Goal: Transaction & Acquisition: Book appointment/travel/reservation

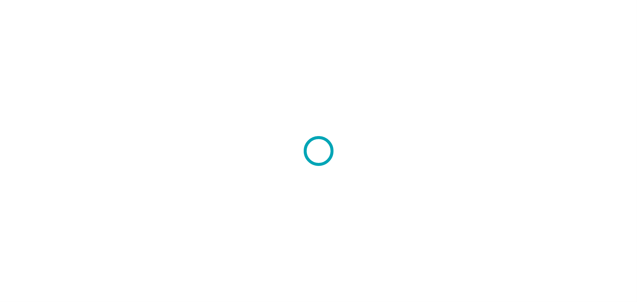
click at [353, 120] on div at bounding box center [318, 151] width 637 height 302
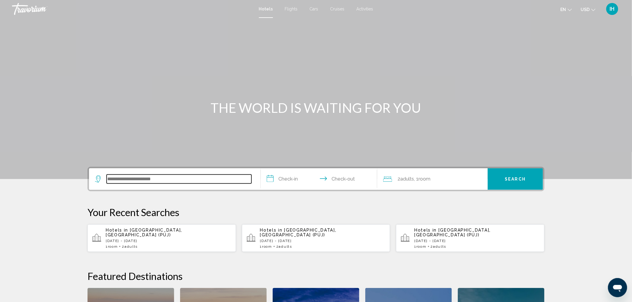
click at [194, 179] on input "Search widget" at bounding box center [179, 179] width 145 height 9
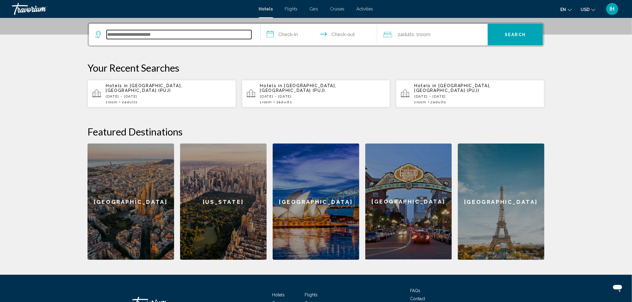
scroll to position [147, 0]
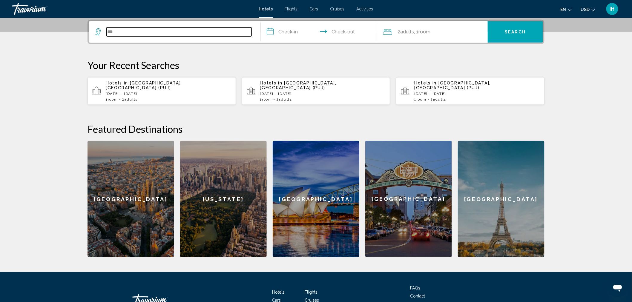
type input "***"
click at [137, 82] on span "[GEOGRAPHIC_DATA], [GEOGRAPHIC_DATA] (PUJ)" at bounding box center [144, 86] width 76 height 10
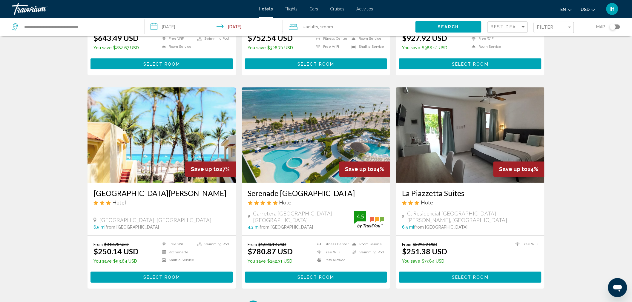
scroll to position [707, 0]
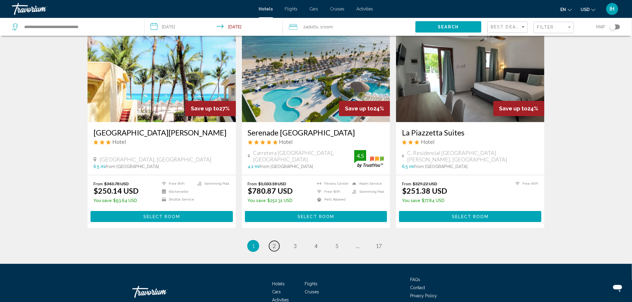
click at [276, 246] on link "page 2" at bounding box center [274, 246] width 10 height 10
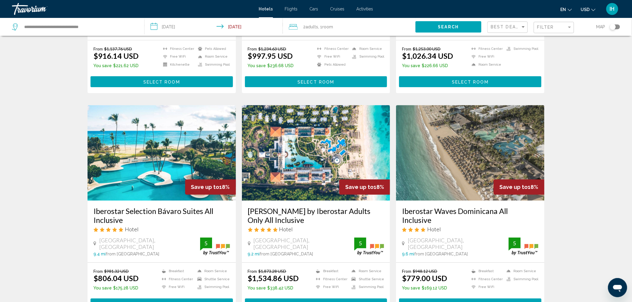
scroll to position [734, 0]
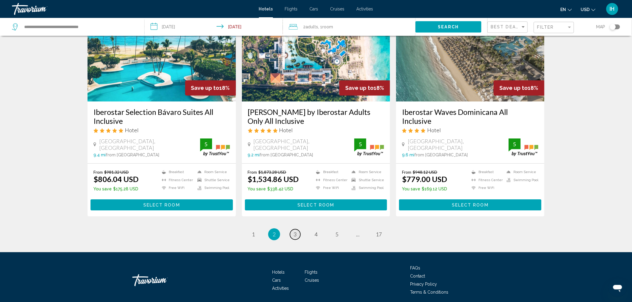
click at [293, 229] on link "page 3" at bounding box center [295, 234] width 10 height 10
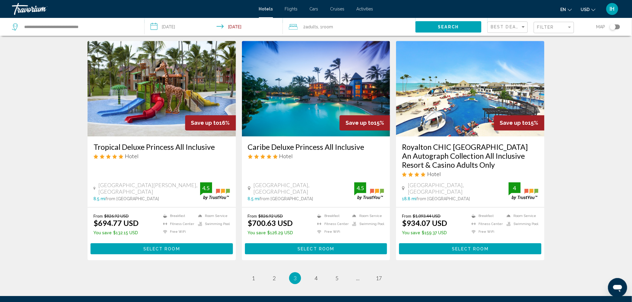
scroll to position [730, 0]
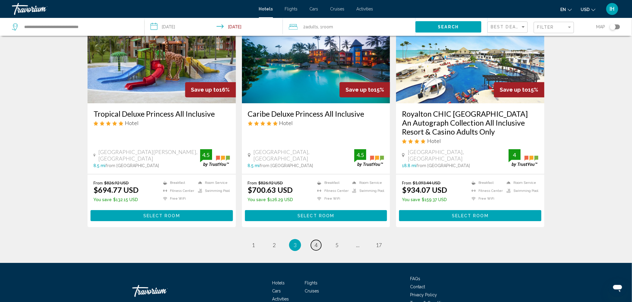
click at [317, 242] on span "4" at bounding box center [316, 245] width 3 height 7
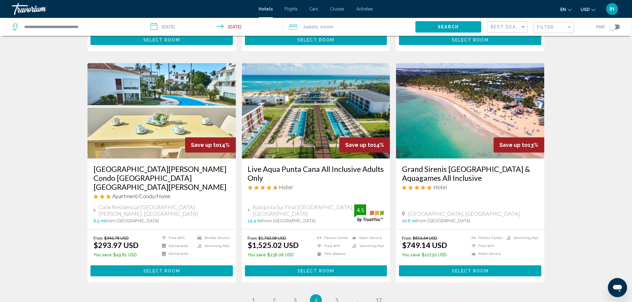
scroll to position [697, 0]
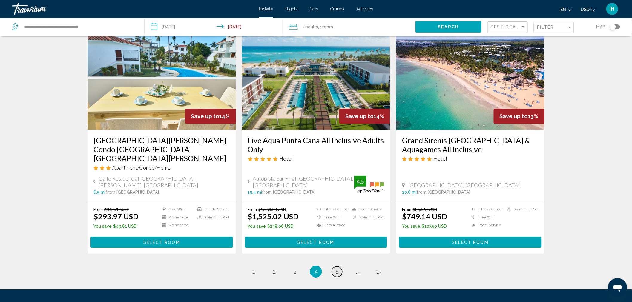
click at [339, 267] on link "page 5" at bounding box center [337, 272] width 10 height 10
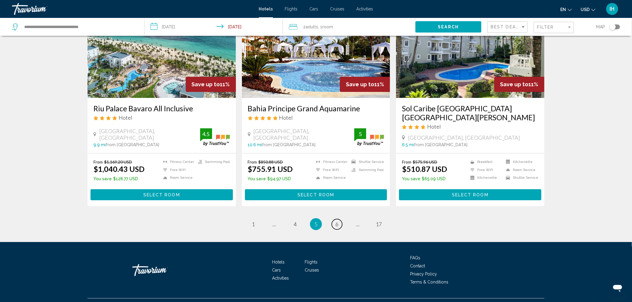
scroll to position [743, 0]
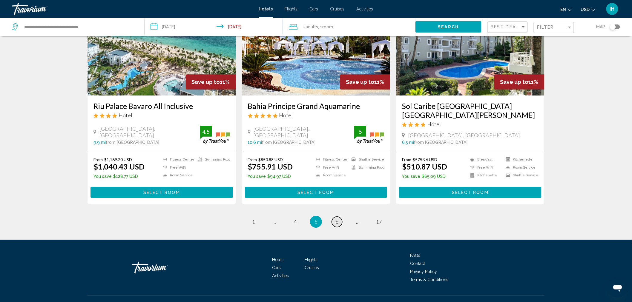
click at [340, 217] on link "page 6" at bounding box center [337, 222] width 10 height 10
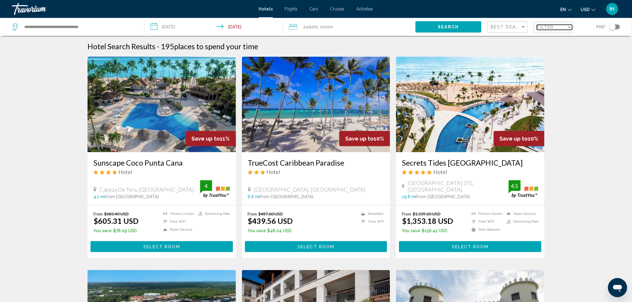
click at [538, 27] on span "Filter" at bounding box center [545, 27] width 17 height 5
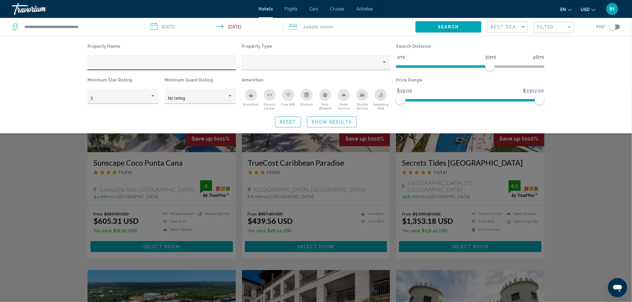
drag, startPoint x: 103, startPoint y: 61, endPoint x: 99, endPoint y: 57, distance: 5.3
click at [99, 57] on div "Hotel Filters" at bounding box center [162, 62] width 148 height 15
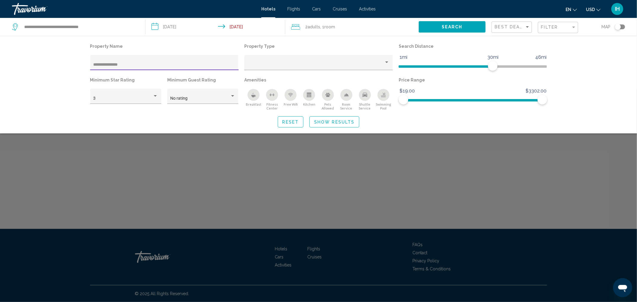
type input "**********"
click at [153, 118] on div "Reset Show Results" at bounding box center [318, 122] width 457 height 11
click at [327, 123] on span "Show Results" at bounding box center [334, 122] width 40 height 5
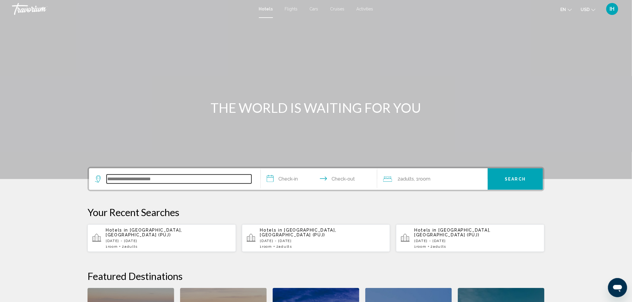
click at [157, 180] on input "Search widget" at bounding box center [179, 179] width 145 height 9
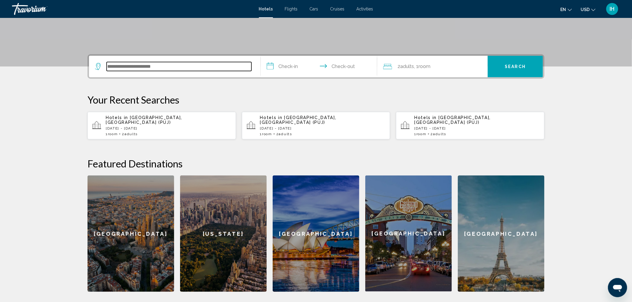
scroll to position [147, 0]
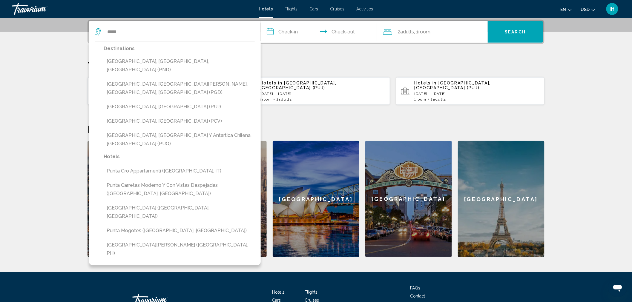
drag, startPoint x: 126, startPoint y: 101, endPoint x: 123, endPoint y: 103, distance: 3.5
click at [126, 102] on button "[GEOGRAPHIC_DATA], [GEOGRAPHIC_DATA] (PUJ)" at bounding box center [179, 106] width 151 height 11
type input "**********"
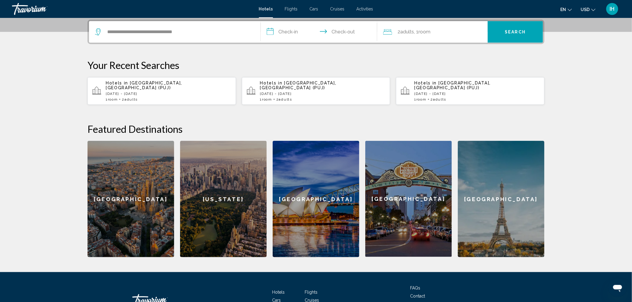
click at [271, 31] on input "**********" at bounding box center [320, 32] width 119 height 23
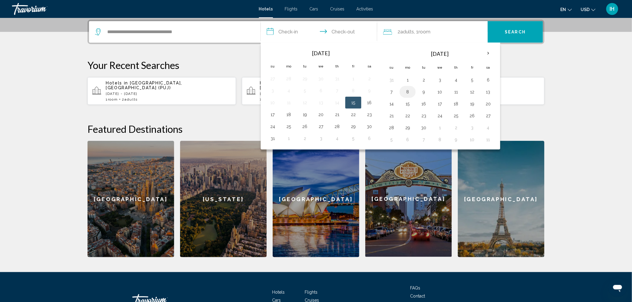
click at [410, 91] on button "8" at bounding box center [408, 92] width 10 height 8
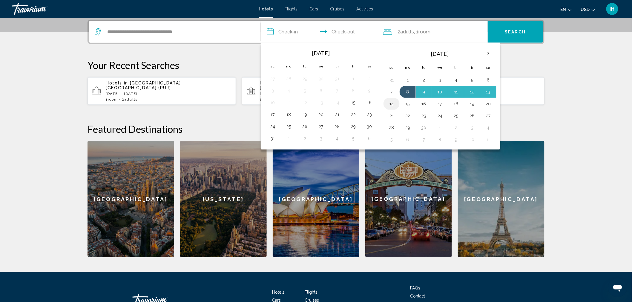
click at [389, 102] on button "14" at bounding box center [392, 104] width 10 height 8
type input "**********"
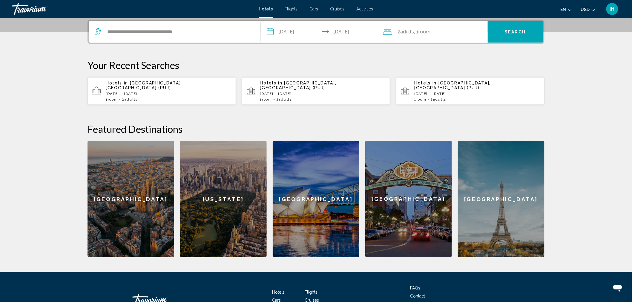
click at [495, 30] on button "Search" at bounding box center [515, 32] width 55 height 22
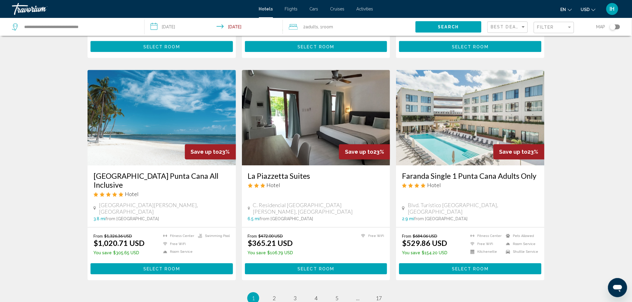
scroll to position [697, 0]
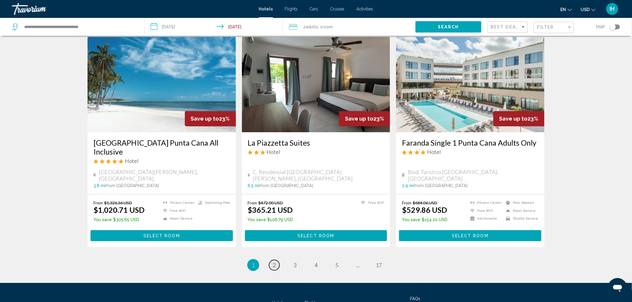
click at [272, 260] on link "page 2" at bounding box center [274, 265] width 10 height 10
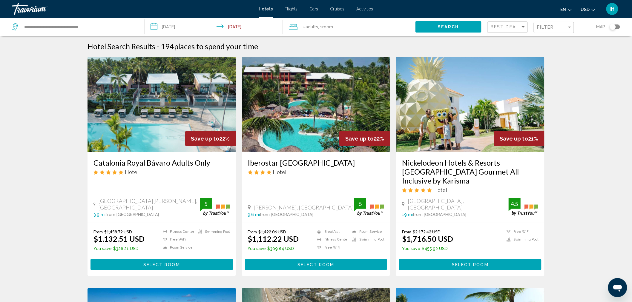
click at [564, 31] on div "Filter" at bounding box center [554, 27] width 35 height 11
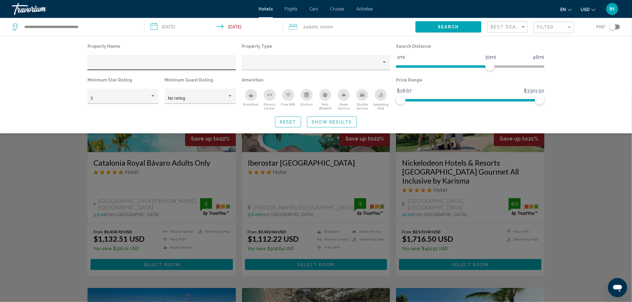
drag, startPoint x: 117, startPoint y: 62, endPoint x: 110, endPoint y: 61, distance: 6.9
click at [110, 61] on div "Hotel Filters" at bounding box center [162, 64] width 142 height 12
drag, startPoint x: 109, startPoint y: 62, endPoint x: 115, endPoint y: 63, distance: 5.6
click at [113, 63] on div "Hotel Filters" at bounding box center [162, 64] width 142 height 12
paste input "**********"
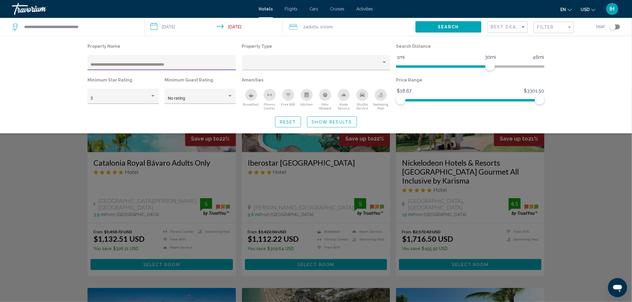
type input "**********"
click at [336, 124] on span "Show Results" at bounding box center [332, 122] width 40 height 5
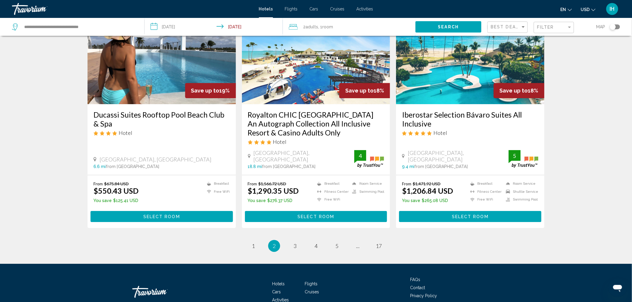
scroll to position [741, 0]
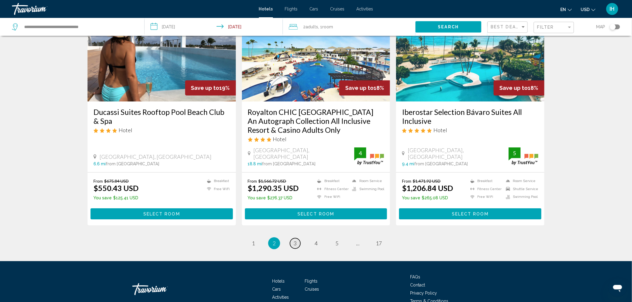
click at [294, 240] on span "3" at bounding box center [295, 243] width 3 height 7
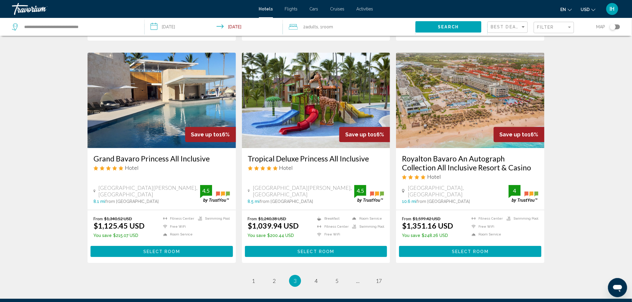
scroll to position [697, 0]
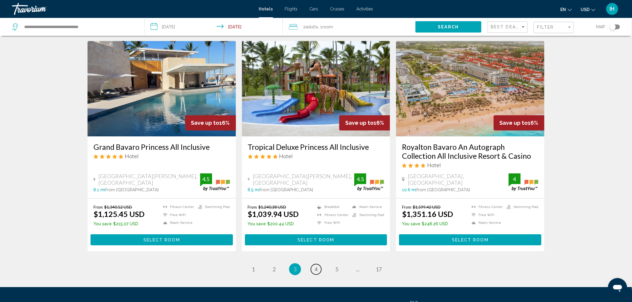
click at [317, 266] on span "4" at bounding box center [316, 269] width 3 height 7
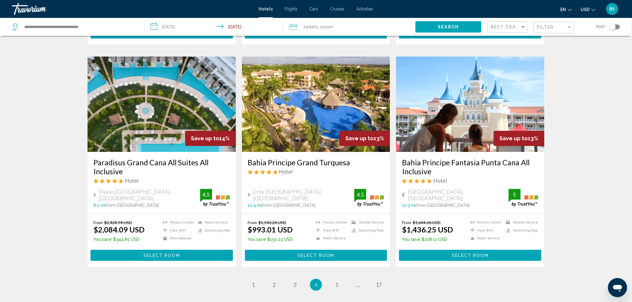
scroll to position [697, 0]
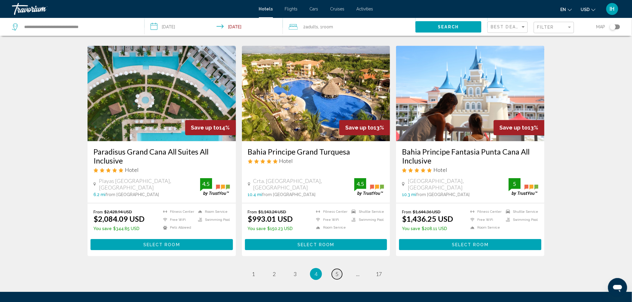
click at [338, 271] on span "5" at bounding box center [337, 274] width 3 height 7
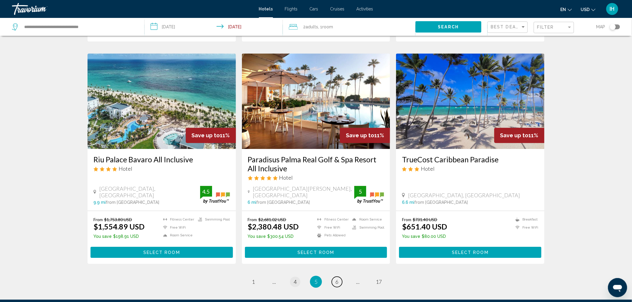
scroll to position [697, 0]
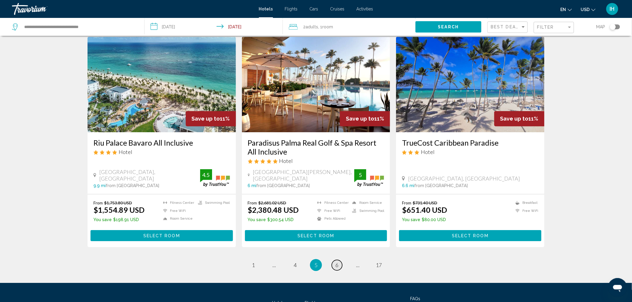
click at [334, 260] on link "page 6" at bounding box center [337, 265] width 10 height 10
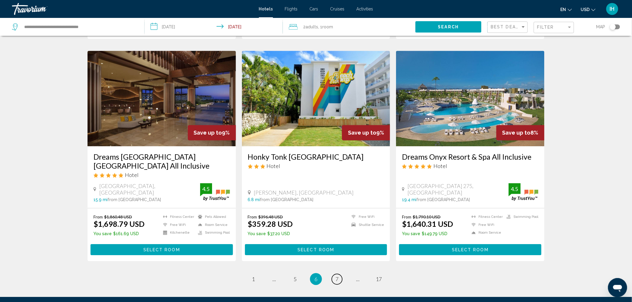
scroll to position [697, 0]
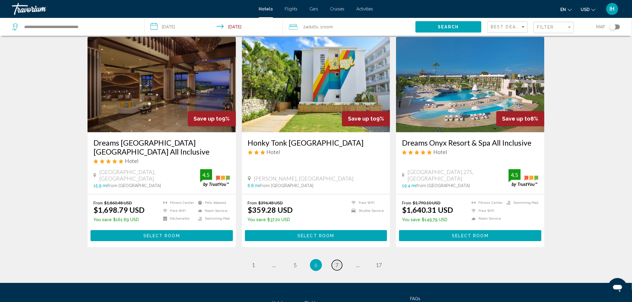
click at [339, 260] on link "page 7" at bounding box center [337, 265] width 10 height 10
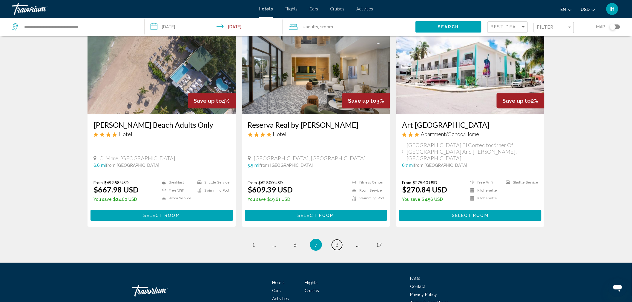
scroll to position [697, 0]
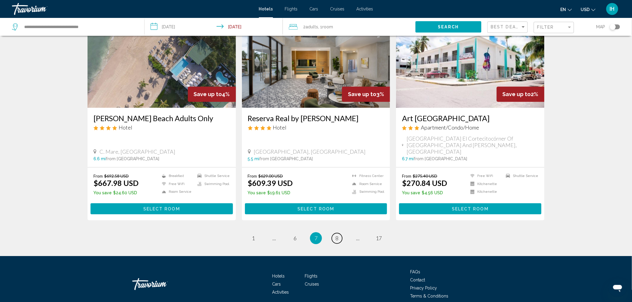
click at [334, 233] on link "page 8" at bounding box center [337, 238] width 10 height 10
